Goal: Task Accomplishment & Management: Use online tool/utility

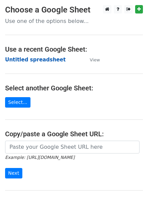
click at [8, 60] on strong "Untitled spreadsheet" at bounding box center [35, 60] width 60 height 6
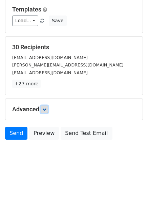
click at [46, 109] on icon at bounding box center [44, 109] width 4 height 4
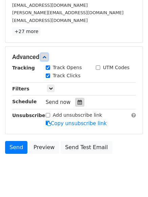
scroll to position [118, 0]
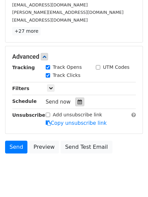
click at [77, 103] on icon at bounding box center [79, 102] width 4 height 5
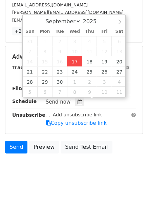
type input "2025-09-17 12:29"
type input "29"
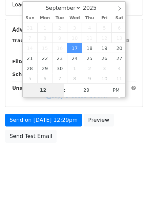
type input "4"
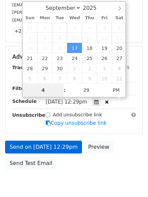
scroll to position [148, 0]
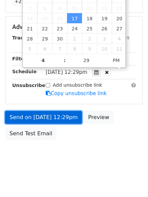
type input "2025-09-17 16:29"
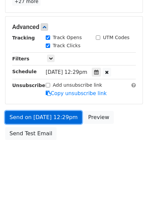
click at [49, 116] on link "Send on Sep 17 at 12:29pm" at bounding box center [43, 117] width 77 height 13
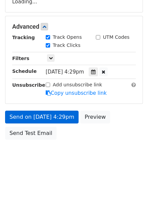
scroll to position [121, 0]
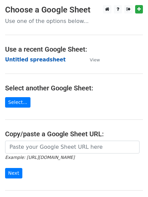
click at [17, 59] on strong "Untitled spreadsheet" at bounding box center [35, 60] width 60 height 6
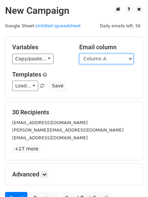
click at [95, 59] on select "Column A Column B Column C Column D Column E" at bounding box center [106, 59] width 54 height 10
select select "Column B"
click at [79, 54] on select "Column A Column B Column C Column D Column E" at bounding box center [106, 59] width 54 height 10
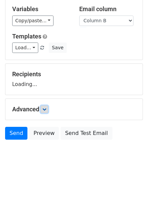
click at [45, 112] on link at bounding box center [44, 109] width 7 height 7
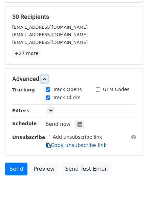
scroll to position [127, 0]
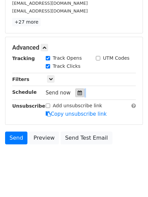
click at [76, 97] on div "Tracking Track Opens UTM Codes Track Clicks Filters Only include spreadsheet ro…" at bounding box center [73, 86] width 123 height 63
click at [76, 96] on div at bounding box center [79, 92] width 9 height 9
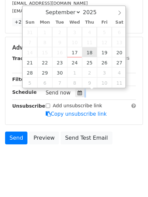
type input "2025-09-18 12:00"
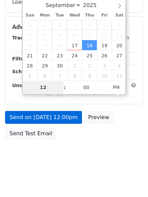
type input "5"
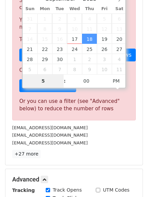
scroll to position [280, 0]
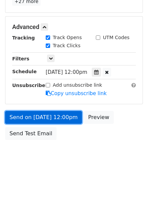
type input "2025-09-18 17:00"
click at [53, 118] on link "Send on Sep 18 at 12:00pm" at bounding box center [43, 117] width 77 height 13
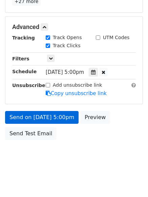
scroll to position [121, 0]
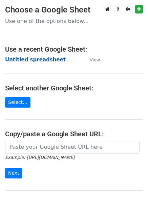
click at [22, 58] on strong "Untitled spreadsheet" at bounding box center [35, 60] width 60 height 6
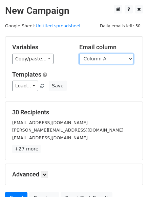
click at [108, 61] on select "Column A Column B Column C Column D Column E" at bounding box center [106, 59] width 54 height 10
select select "Column C"
click at [79, 54] on select "Column A Column B Column C Column D Column E" at bounding box center [106, 59] width 54 height 10
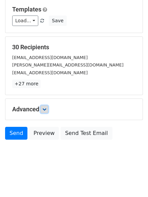
click at [44, 111] on icon at bounding box center [44, 109] width 4 height 4
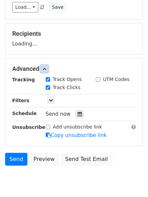
scroll to position [98, 0]
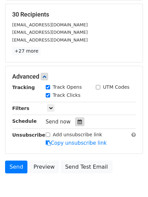
click at [75, 118] on div at bounding box center [79, 122] width 9 height 9
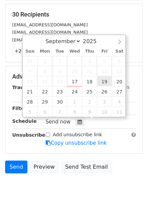
type input "2025-09-19 12:00"
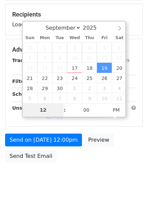
type input "6"
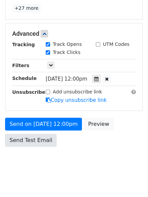
scroll to position [280, 0]
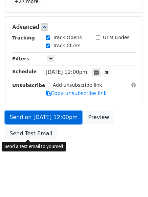
type input "2025-09-19 18:00"
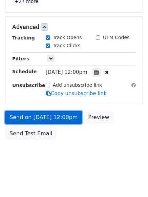
click at [44, 116] on link "Send on Sep 19 at 12:00pm" at bounding box center [43, 117] width 77 height 13
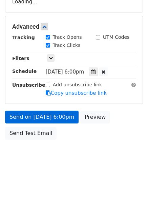
scroll to position [121, 0]
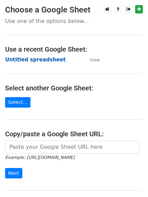
click at [14, 61] on strong "Untitled spreadsheet" at bounding box center [35, 60] width 60 height 6
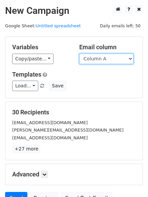
click at [119, 61] on select "Column A Column B Column C Column D Column E" at bounding box center [106, 59] width 54 height 10
select select "Column D"
click at [79, 54] on select "Column A Column B Column C Column D Column E" at bounding box center [106, 59] width 54 height 10
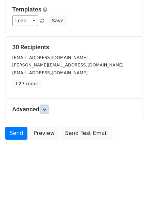
click at [46, 108] on icon at bounding box center [44, 109] width 4 height 4
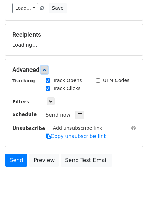
scroll to position [93, 0]
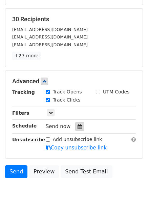
click at [77, 127] on icon at bounding box center [79, 126] width 4 height 5
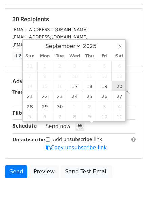
type input "2025-09-20 12:00"
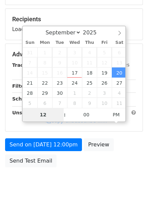
type input "7"
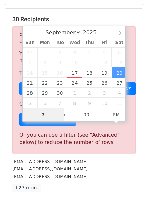
scroll to position [280, 0]
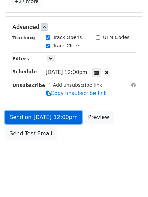
type input "2025-09-20 19:00"
click at [42, 115] on link "Send on Sep 20 at 12:00pm" at bounding box center [43, 117] width 77 height 13
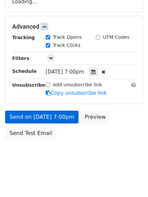
scroll to position [121, 0]
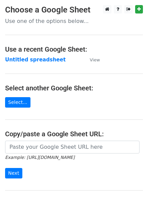
click at [25, 55] on main "Choose a Google Sheet Use one of the options below... Use a recent Google Sheet…" at bounding box center [74, 110] width 148 height 210
click at [24, 57] on strong "Untitled spreadsheet" at bounding box center [35, 60] width 60 height 6
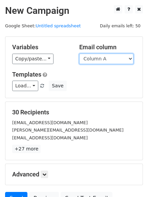
click at [97, 62] on select "Column A Column B Column C Column D Column E" at bounding box center [106, 59] width 54 height 10
select select "Column E"
click at [79, 54] on select "Column A Column B Column C Column D Column E" at bounding box center [106, 59] width 54 height 10
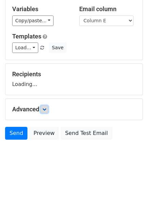
click at [48, 108] on link at bounding box center [44, 109] width 7 height 7
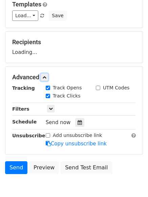
scroll to position [103, 0]
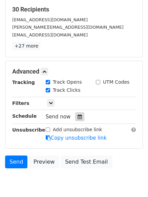
click at [75, 118] on div at bounding box center [79, 116] width 9 height 9
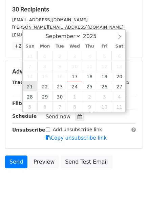
type input "[DATE] 12:00"
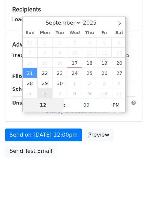
type input "8"
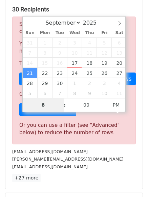
scroll to position [280, 0]
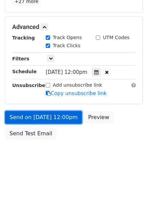
type input "[DATE] 20:00"
click at [43, 119] on link "Send on [DATE] 12:00pm" at bounding box center [43, 117] width 77 height 13
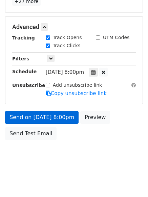
scroll to position [121, 0]
